Goal: Check status: Check status

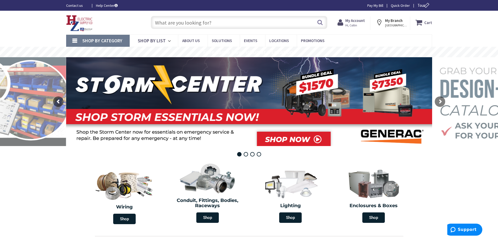
click at [362, 21] on strong "My Account" at bounding box center [355, 20] width 20 height 5
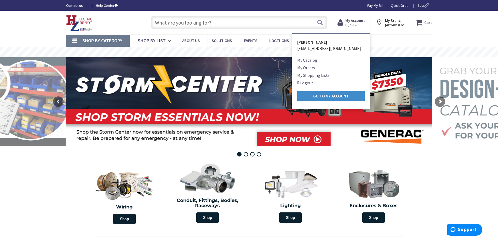
click at [309, 67] on link "My Orders" at bounding box center [306, 68] width 18 height 6
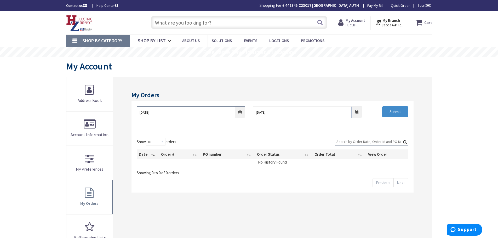
click at [239, 114] on input "9/1/2025" at bounding box center [191, 112] width 109 height 12
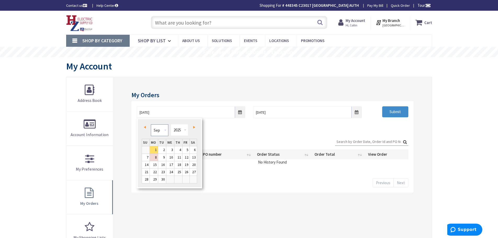
click at [166, 131] on select "Jan Feb Mar Apr May Jun Jul Aug Sep Oct Nov Dec" at bounding box center [160, 130] width 18 height 12
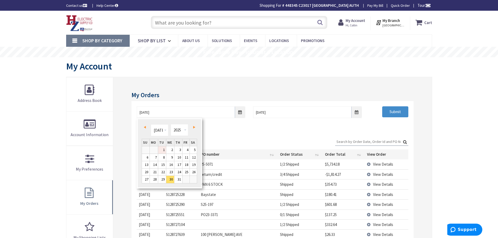
click at [161, 151] on link "1" at bounding box center [162, 149] width 8 height 7
type input "07/01/2025"
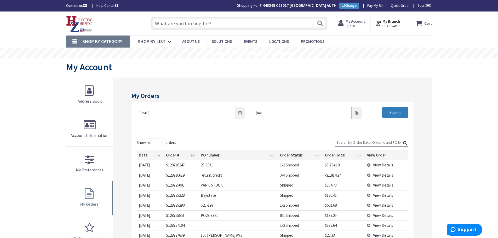
click at [405, 113] on input "Submit" at bounding box center [395, 112] width 26 height 11
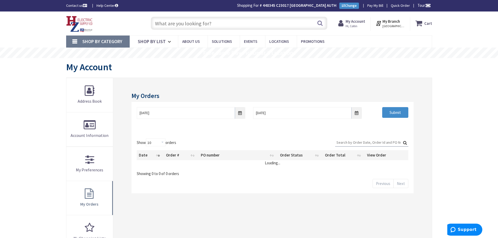
click at [354, 141] on input "Search:" at bounding box center [371, 143] width 73 height 8
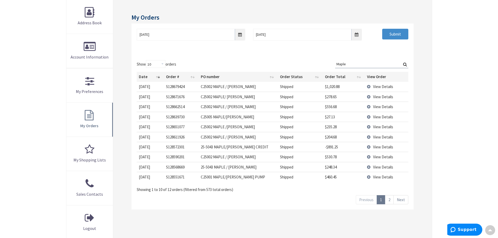
scroll to position [105, 0]
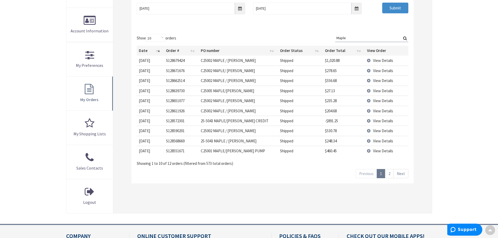
type input "Maple"
click at [391, 175] on link "2" at bounding box center [389, 173] width 9 height 9
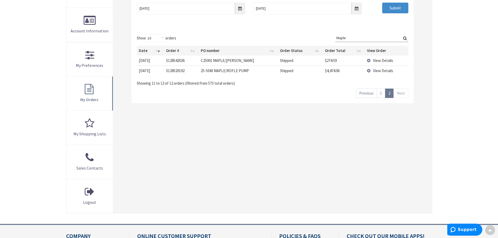
click at [370, 60] on td "View Details" at bounding box center [386, 61] width 43 height 10
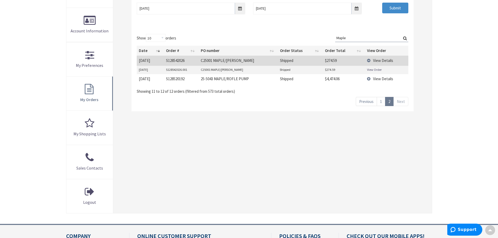
click at [373, 69] on link "View Order" at bounding box center [374, 69] width 15 height 4
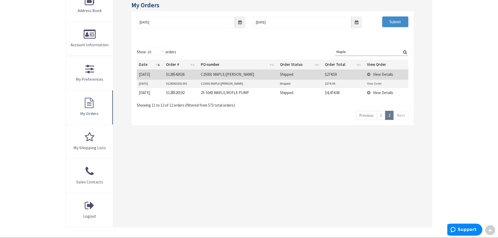
scroll to position [78, 0]
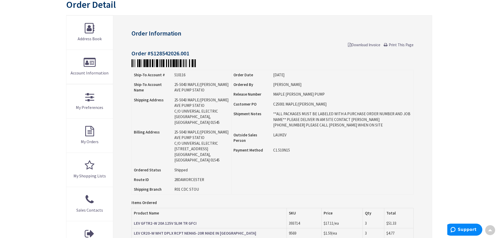
scroll to position [53, 0]
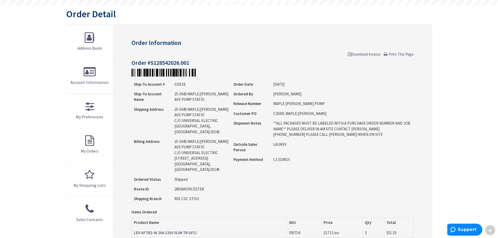
click at [362, 54] on span "Download Invoice" at bounding box center [364, 54] width 32 height 5
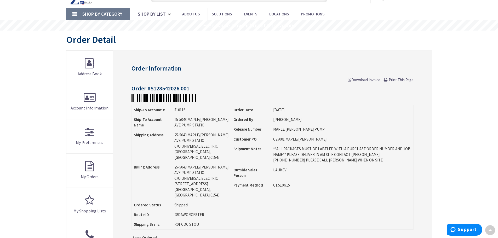
scroll to position [27, 0]
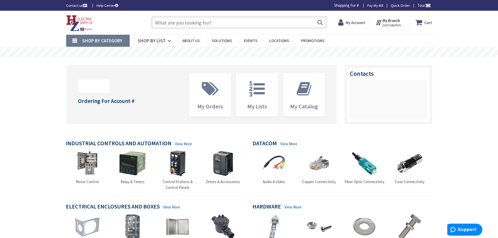
click at [356, 24] on strong "My Account" at bounding box center [356, 22] width 20 height 5
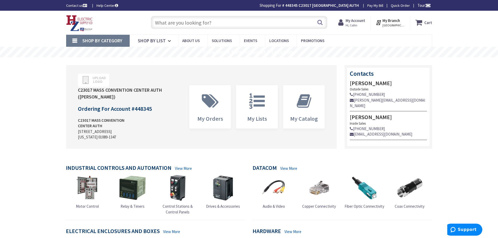
click at [358, 20] on strong "My Account" at bounding box center [356, 20] width 20 height 5
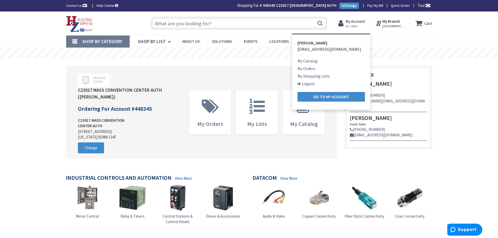
click at [313, 68] on link "My Orders" at bounding box center [307, 68] width 18 height 6
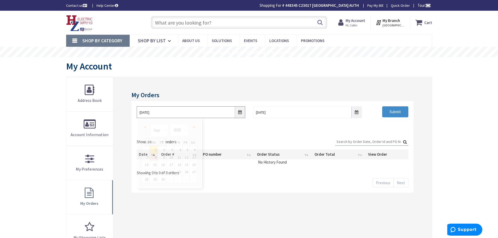
click at [241, 113] on input "[DATE]" at bounding box center [191, 112] width 109 height 12
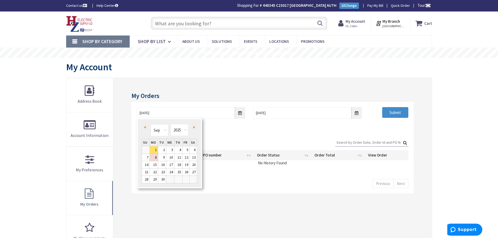
click at [146, 127] on link "Prev" at bounding box center [145, 127] width 7 height 7
click at [146, 127] on span "Prev" at bounding box center [145, 127] width 2 height 3
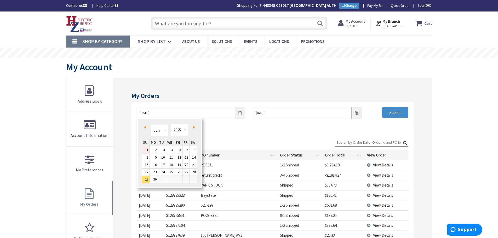
click at [143, 149] on link "1" at bounding box center [146, 149] width 8 height 7
type input "06/01/2025"
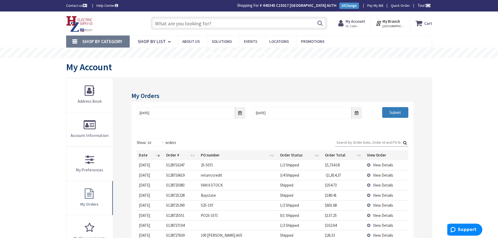
click at [393, 111] on input "Submit" at bounding box center [395, 112] width 26 height 11
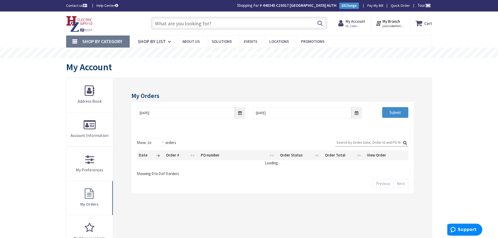
click at [355, 141] on input "Search:" at bounding box center [371, 143] width 73 height 8
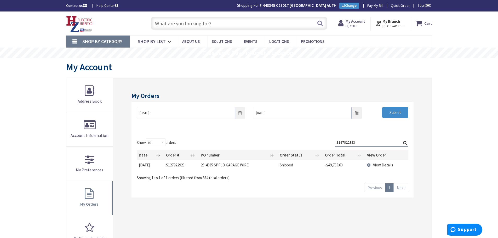
type input "S127922923"
click at [325, 179] on div "Showing 1 to 1 of 1 orders (filtered from 834 total orders)" at bounding box center [272, 176] width 271 height 9
click at [370, 164] on td "View Details" at bounding box center [386, 165] width 43 height 10
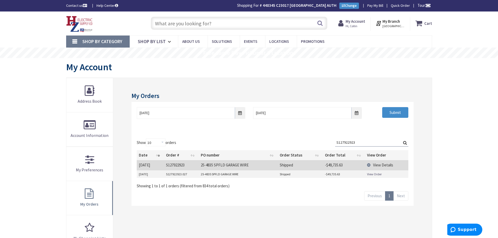
click at [372, 175] on link "View Order" at bounding box center [374, 174] width 15 height 4
click at [359, 141] on input "S127922923" at bounding box center [371, 143] width 73 height 8
drag, startPoint x: 359, startPoint y: 141, endPoint x: 331, endPoint y: 142, distance: 27.7
click at [331, 142] on div "Show 10 25 50 100 orders Search: S127922923 Date Order # PO number Order Status…" at bounding box center [272, 164] width 271 height 50
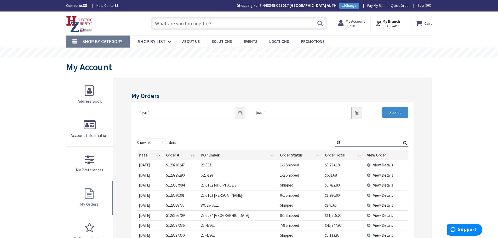
click at [370, 165] on td "View Details" at bounding box center [386, 165] width 43 height 10
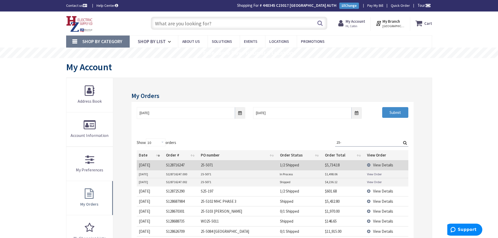
click at [368, 166] on td "View Details" at bounding box center [386, 165] width 43 height 10
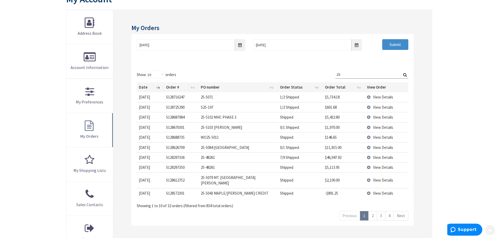
scroll to position [78, 0]
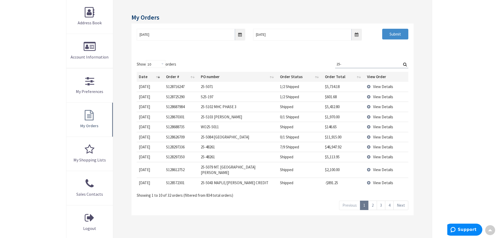
click at [360, 66] on input "25-" at bounding box center [371, 64] width 73 height 8
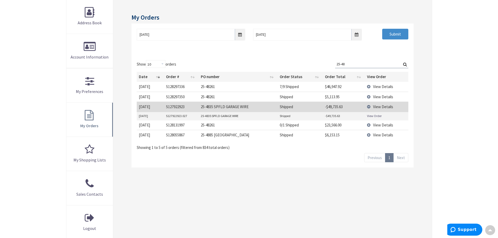
type input "25-48"
click at [239, 35] on input "06/01/2025" at bounding box center [191, 35] width 109 height 12
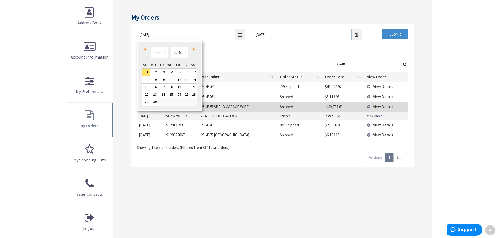
click at [147, 51] on link "Prev" at bounding box center [145, 49] width 7 height 7
click at [162, 70] on link "1" at bounding box center [162, 72] width 8 height 7
type input "04/01/2025"
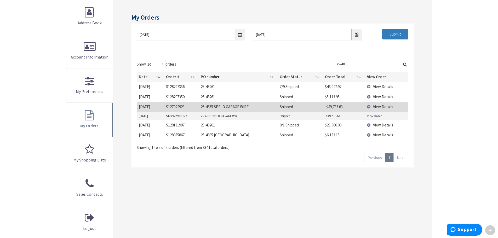
click at [389, 33] on input "Submit" at bounding box center [395, 34] width 26 height 11
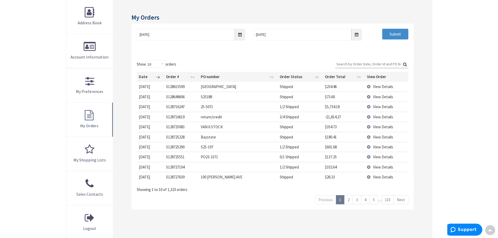
click at [360, 63] on input "Search:" at bounding box center [371, 64] width 73 height 8
type input "1"
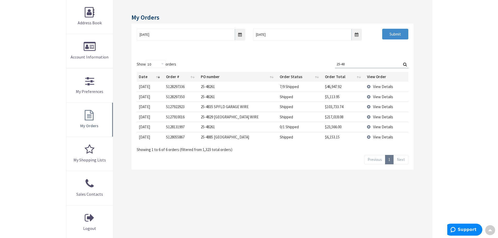
click at [359, 107] on td "$103,733.74" at bounding box center [344, 107] width 42 height 10
drag, startPoint x: 201, startPoint y: 107, endPoint x: 406, endPoint y: 106, distance: 205.6
click at [406, 106] on tr "7/29/2025 2025-07-29 S127922923 25-4835 SPFLD GARAGE WIRE Shipped $103,733.74 V…" at bounding box center [272, 107] width 271 height 10
click at [370, 127] on td "View Details" at bounding box center [386, 127] width 43 height 10
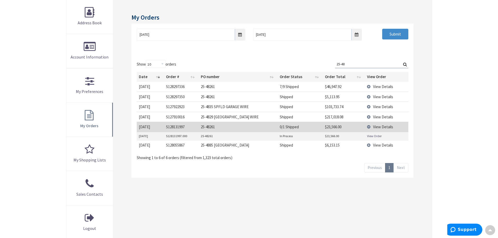
click at [371, 136] on link "View Order" at bounding box center [374, 136] width 15 height 4
click at [369, 87] on td "View Details" at bounding box center [386, 87] width 43 height 10
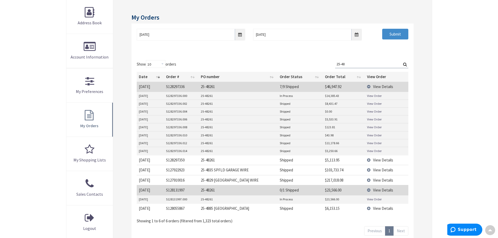
click at [373, 96] on link "View Order" at bounding box center [374, 96] width 15 height 4
click at [372, 143] on link "View Order" at bounding box center [374, 143] width 15 height 4
drag, startPoint x: 328, startPoint y: 87, endPoint x: 347, endPoint y: 87, distance: 18.3
click at [347, 87] on td "$46,947.92" at bounding box center [344, 87] width 42 height 10
click at [307, 172] on td "Shipped" at bounding box center [300, 170] width 45 height 10
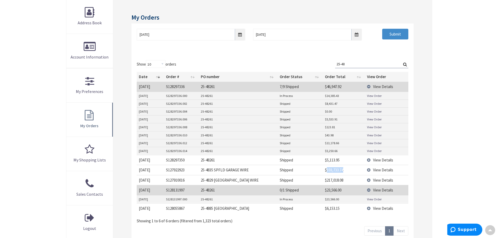
drag, startPoint x: 327, startPoint y: 171, endPoint x: 347, endPoint y: 169, distance: 20.2
click at [347, 169] on td "$103,733.74" at bounding box center [344, 170] width 42 height 10
click at [370, 190] on td "View Details" at bounding box center [386, 190] width 43 height 10
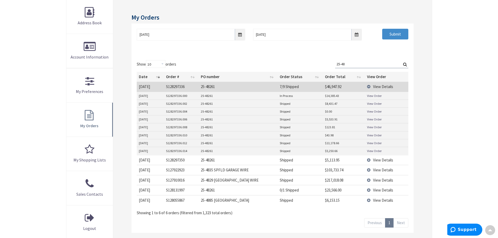
click at [356, 64] on input "25-48" at bounding box center [371, 64] width 73 height 8
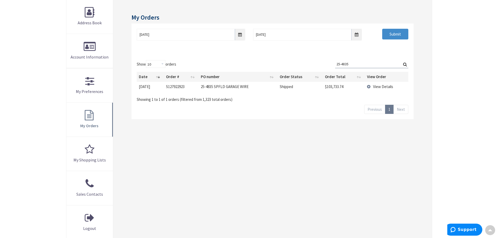
type input "25-4835"
click at [370, 87] on td "View Details" at bounding box center [386, 87] width 43 height 10
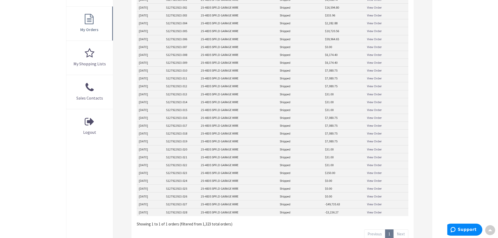
scroll to position [183, 0]
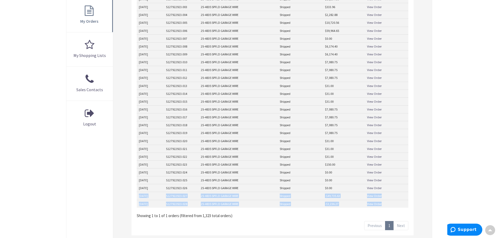
drag, startPoint x: 139, startPoint y: 196, endPoint x: 394, endPoint y: 203, distance: 254.3
click at [394, 203] on tbody "5/19/2025 S127922923.001 25-4835 SPFLD GARAGE WIRE Shipped $4,558.74 View Order…" at bounding box center [272, 97] width 271 height 220
click at [378, 196] on link "View Order" at bounding box center [374, 196] width 15 height 4
click at [373, 203] on link "View Order" at bounding box center [374, 204] width 15 height 4
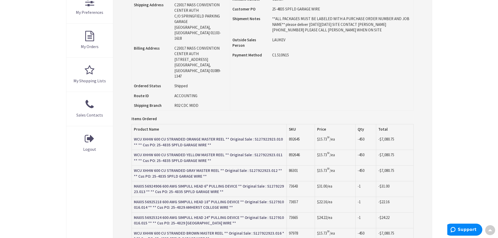
scroll to position [53, 0]
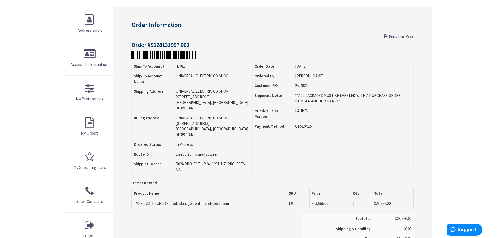
scroll to position [105, 0]
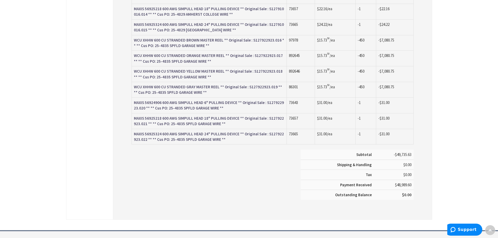
scroll to position [367, 0]
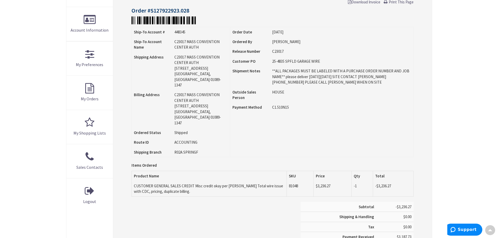
scroll to position [105, 0]
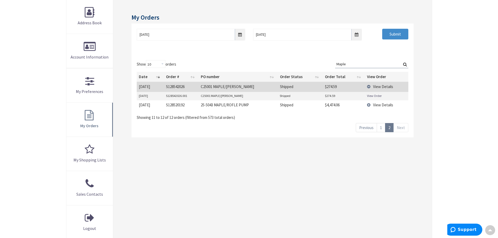
scroll to position [78, 0]
click at [351, 64] on input "Maple" at bounding box center [371, 64] width 73 height 8
click at [376, 95] on link "View Order" at bounding box center [374, 96] width 15 height 4
click at [381, 128] on link "1" at bounding box center [381, 127] width 9 height 9
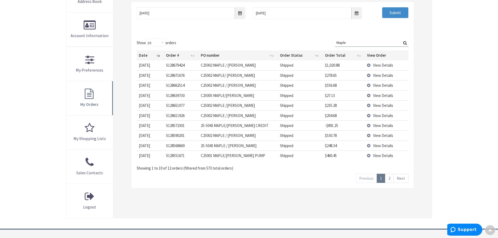
scroll to position [131, 0]
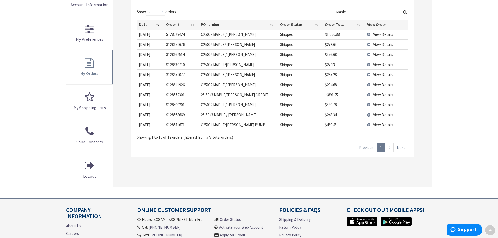
click at [369, 125] on td "View Details" at bounding box center [386, 125] width 43 height 10
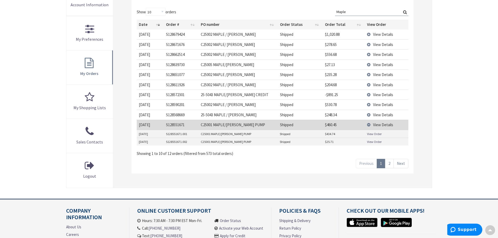
click at [372, 134] on link "View Order" at bounding box center [374, 134] width 15 height 4
click at [376, 140] on link "View Order" at bounding box center [374, 142] width 15 height 4
click at [370, 114] on td "View Details" at bounding box center [386, 115] width 43 height 10
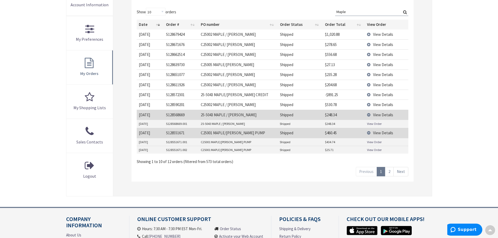
click at [379, 125] on link "View Order" at bounding box center [374, 124] width 15 height 4
click at [369, 115] on td "View Details" at bounding box center [386, 115] width 43 height 10
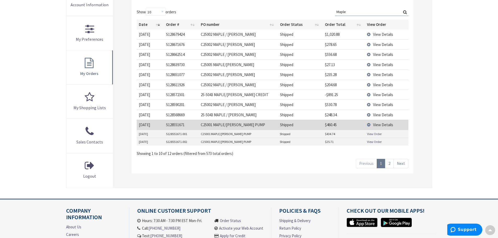
click at [368, 123] on td "View Details" at bounding box center [386, 125] width 43 height 10
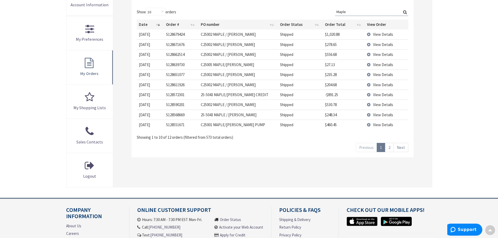
click at [368, 105] on td "View Details" at bounding box center [386, 105] width 43 height 10
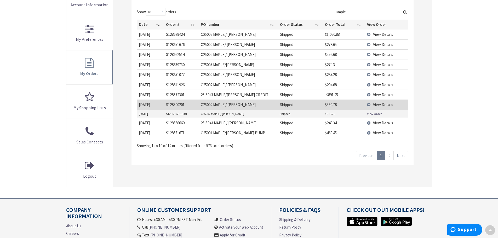
click at [377, 113] on link "View Order" at bounding box center [374, 114] width 15 height 4
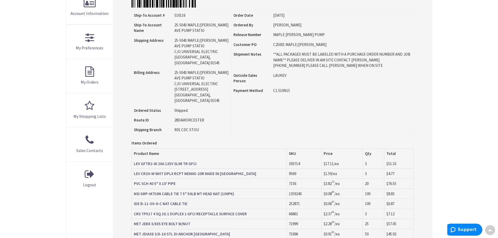
scroll to position [132, 0]
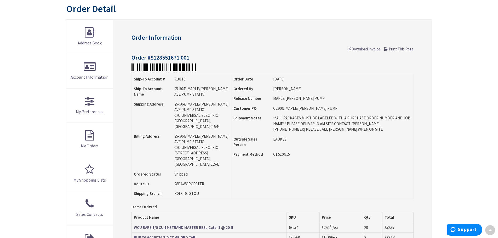
scroll to position [27, 0]
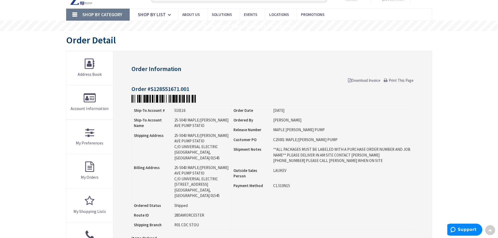
click at [370, 81] on span "Download Invoice" at bounding box center [364, 80] width 32 height 5
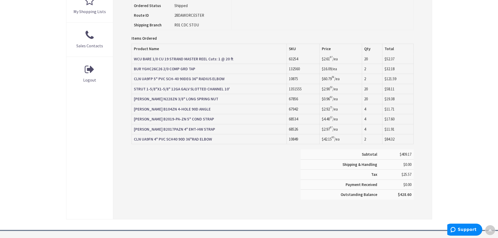
scroll to position [262, 0]
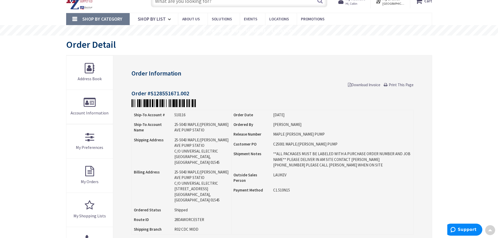
scroll to position [1, 0]
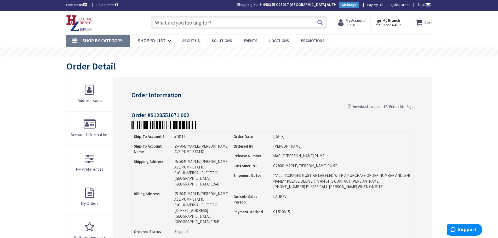
click at [377, 109] on span "Download Invoice" at bounding box center [364, 106] width 32 height 5
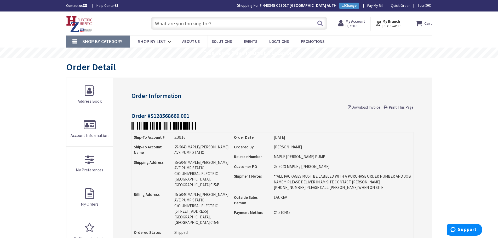
click at [362, 106] on span "Download Invoice" at bounding box center [364, 107] width 32 height 5
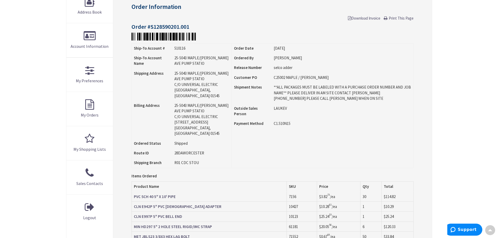
scroll to position [52, 0]
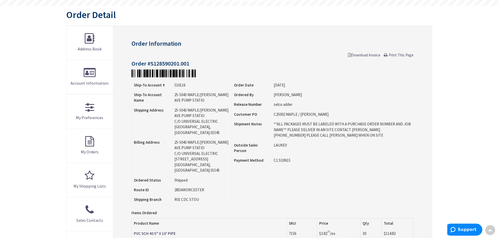
click at [369, 56] on span "Download Invoice" at bounding box center [364, 55] width 32 height 5
